Goal: Task Accomplishment & Management: Manage account settings

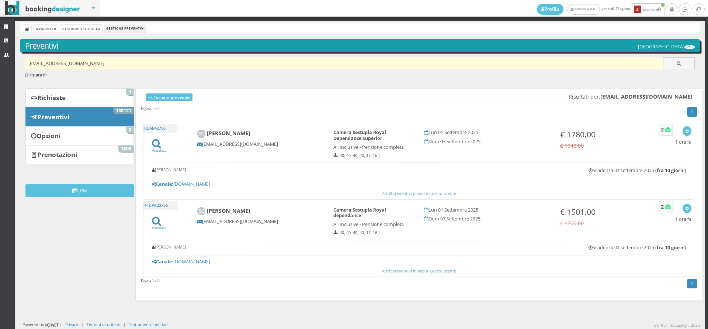
click at [90, 61] on input "andrea8182@hotmail.it" at bounding box center [344, 63] width 638 height 12
paste input "[EMAIL_ADDRESS][DOMAIN_NAME]"
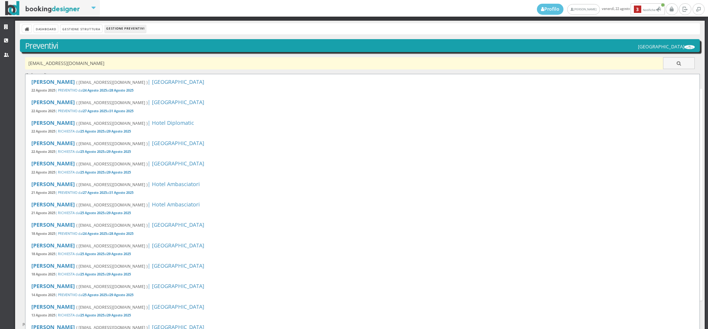
type input "[EMAIL_ADDRESS][DOMAIN_NAME]"
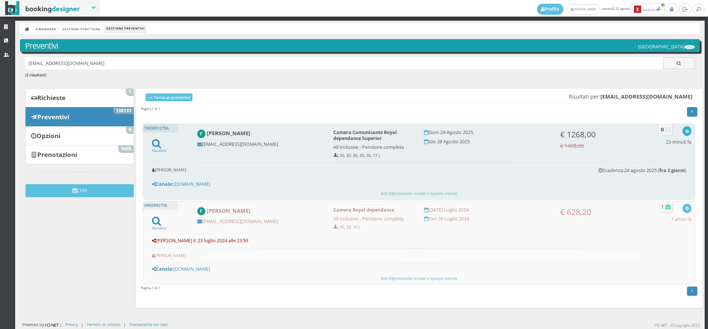
click at [683, 127] on button "button" at bounding box center [687, 130] width 8 height 9
click at [642, 167] on link "Visualizza sul sito" at bounding box center [663, 166] width 58 height 8
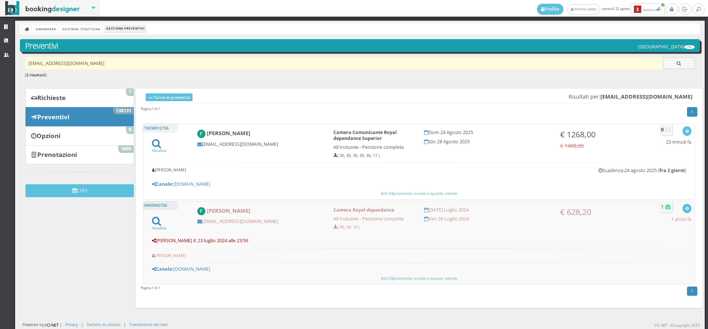
click at [117, 66] on input "[EMAIL_ADDRESS][DOMAIN_NAME]" at bounding box center [344, 63] width 638 height 12
paste input "[EMAIL_ADDRESS][DOMAIN_NAME]"
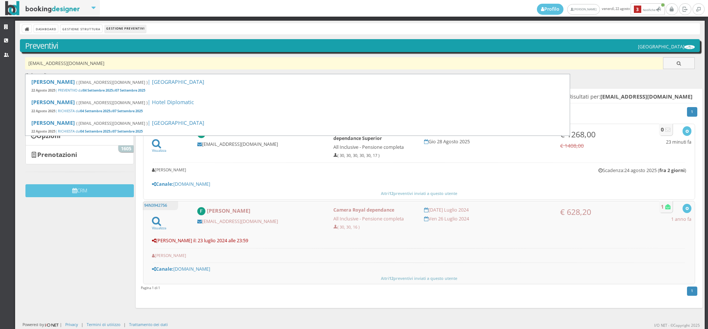
type input "[EMAIL_ADDRESS][DOMAIN_NAME]"
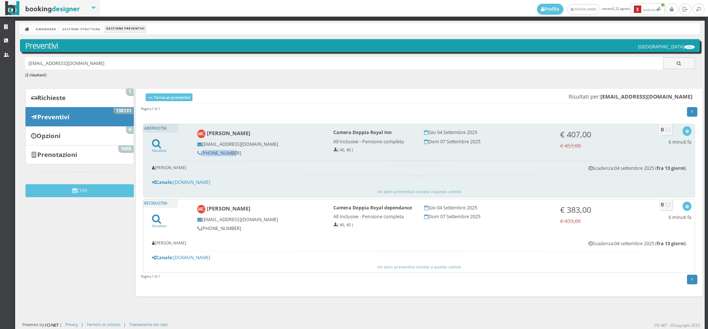
drag, startPoint x: 230, startPoint y: 153, endPoint x: 201, endPoint y: 155, distance: 28.9
click at [201, 155] on h5 "[PHONE_NUMBER]" at bounding box center [260, 153] width 126 height 6
copy h5 "[PHONE_NUMBER]"
click at [683, 127] on button "button" at bounding box center [687, 130] width 8 height 9
click at [675, 166] on link "Visualizza sul sito" at bounding box center [663, 166] width 58 height 8
